Goal: Task Accomplishment & Management: Manage account settings

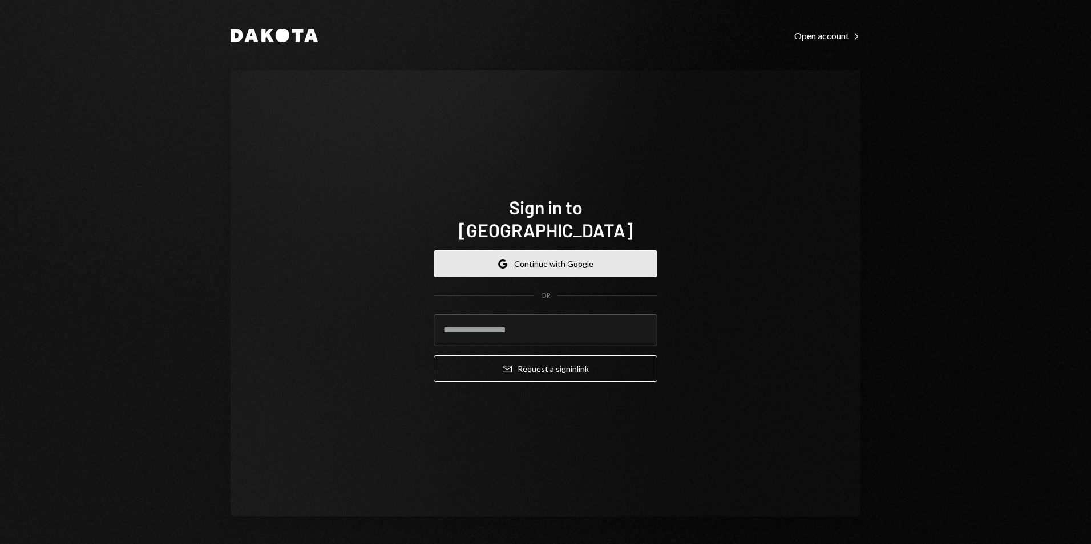
click at [527, 253] on button "Google Continue with Google" at bounding box center [546, 263] width 224 height 27
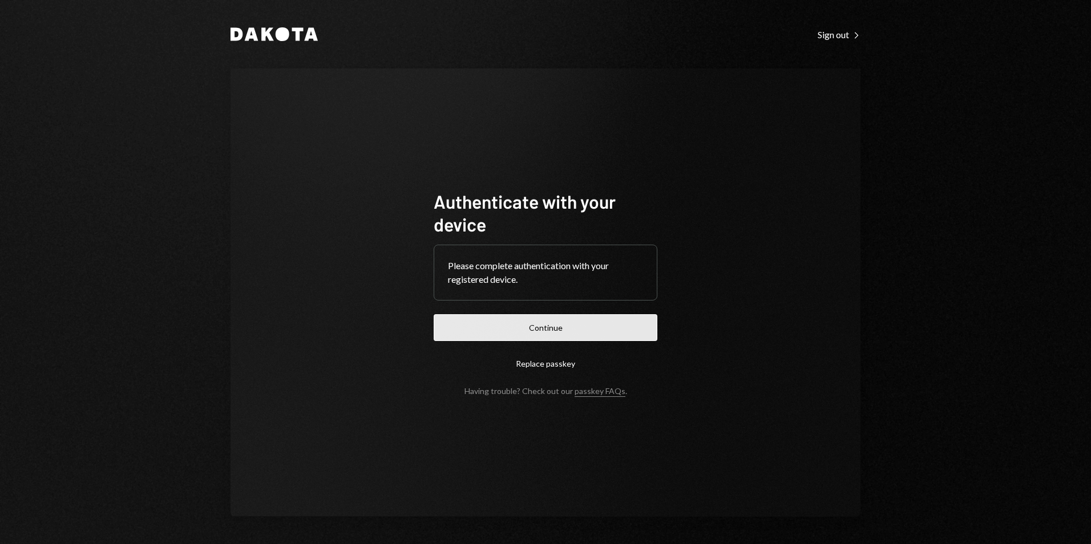
click at [589, 321] on button "Continue" at bounding box center [546, 327] width 224 height 27
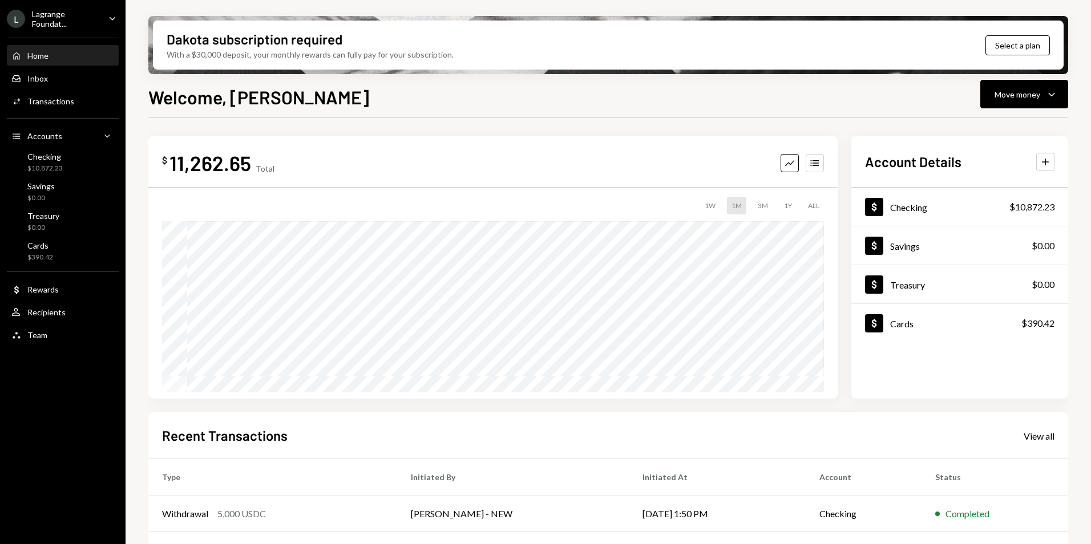
click at [49, 25] on div "Lagrange Foundat..." at bounding box center [65, 18] width 67 height 19
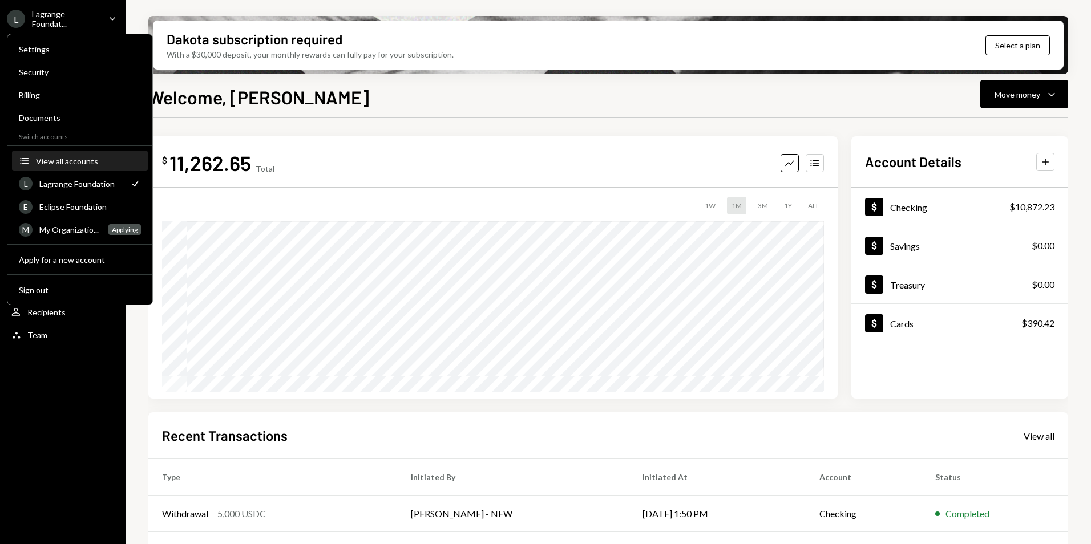
click at [62, 158] on div "View all accounts" at bounding box center [88, 161] width 105 height 10
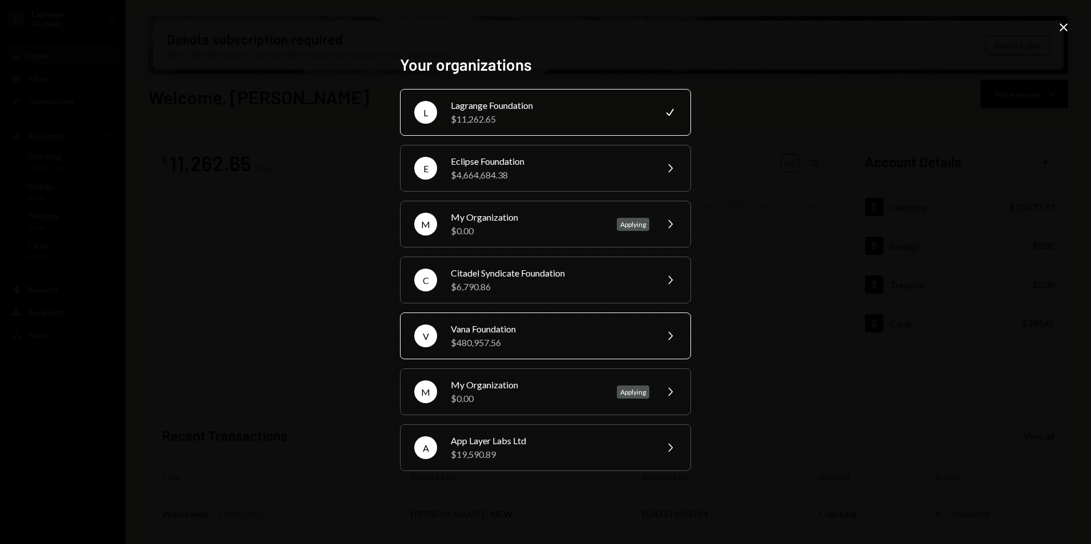
click at [507, 339] on div "$480,957.56" at bounding box center [550, 343] width 199 height 14
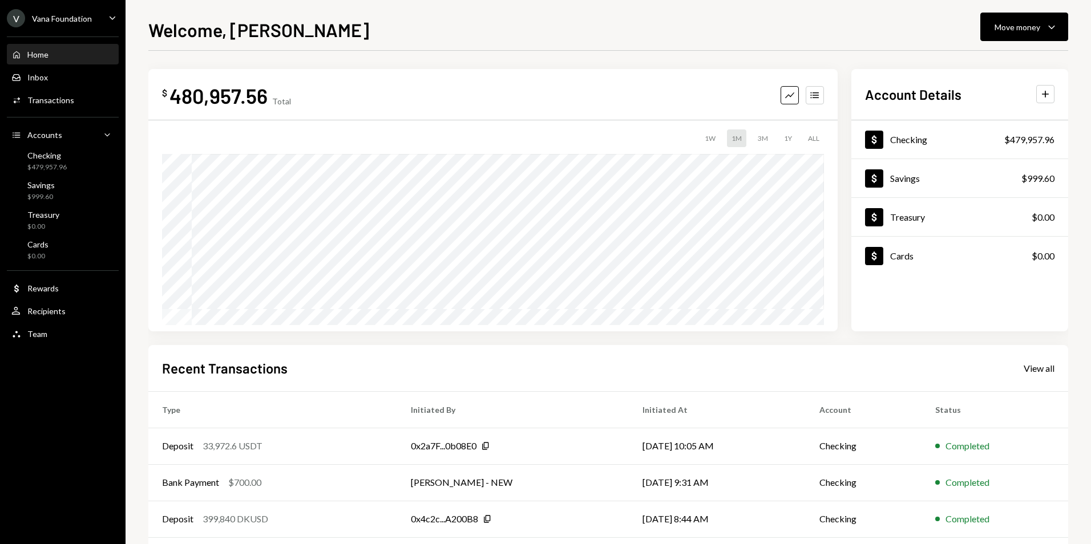
click at [63, 21] on div "Vana Foundation" at bounding box center [62, 19] width 60 height 10
